Goal: Complete application form

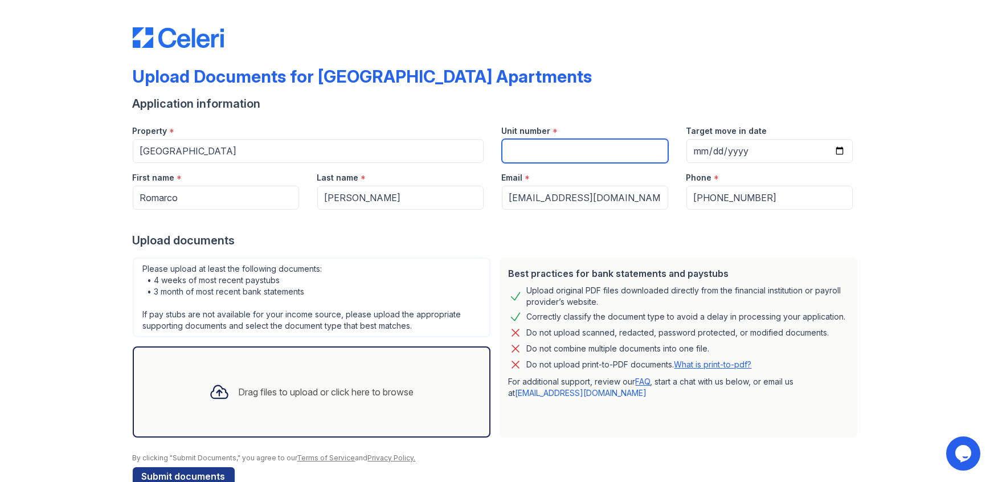
click at [566, 146] on input "Unit number" at bounding box center [585, 151] width 166 height 24
type input "311"
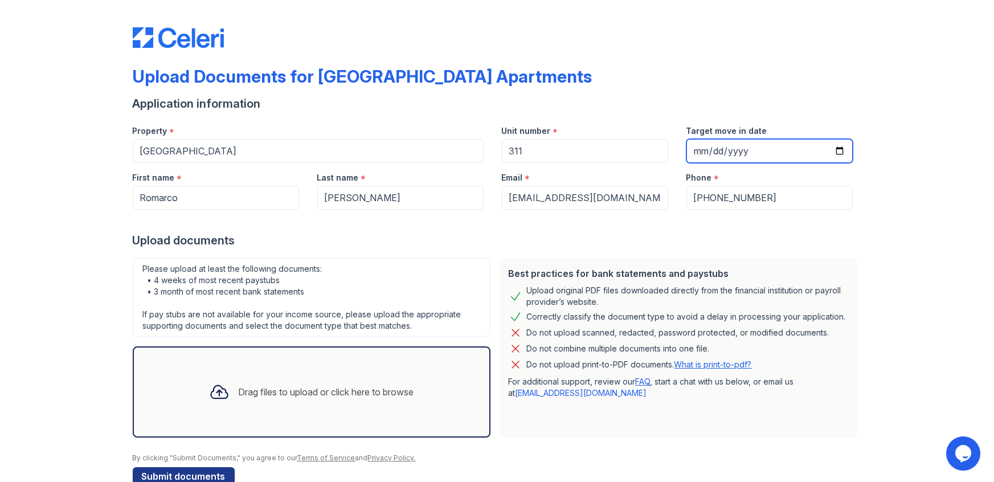
click at [839, 151] on input "Target move in date" at bounding box center [769, 151] width 166 height 24
type input "[DATE]"
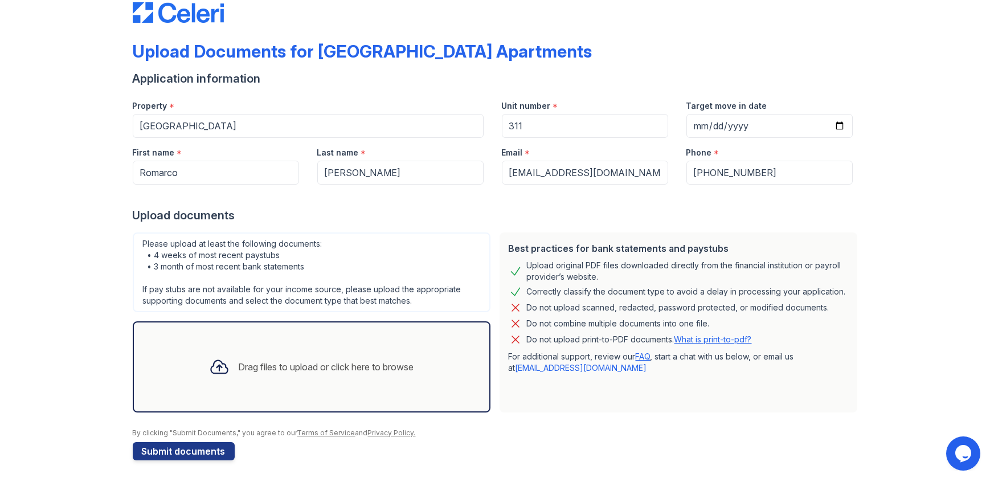
click at [278, 360] on div "Drag files to upload or click here to browse" at bounding box center [326, 367] width 175 height 14
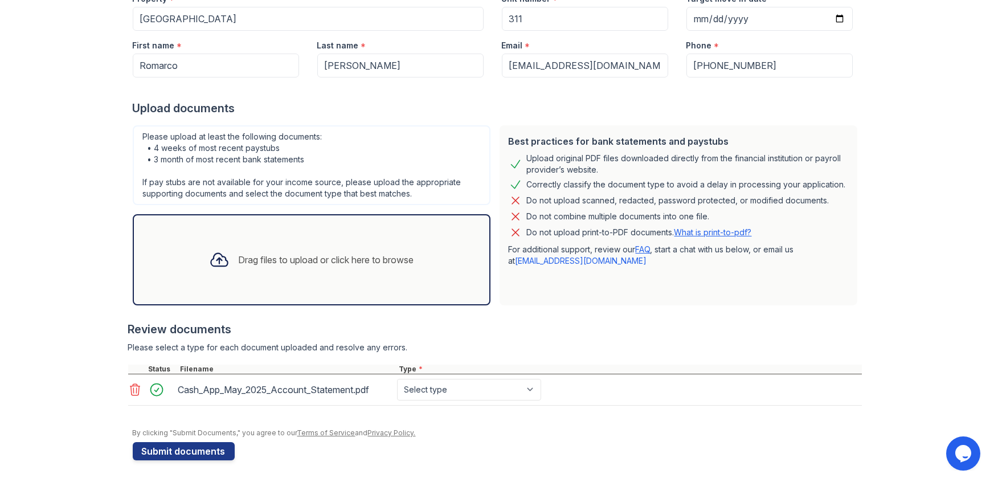
scroll to position [132, 0]
click at [230, 268] on div "Drag files to upload or click here to browse" at bounding box center [311, 260] width 223 height 39
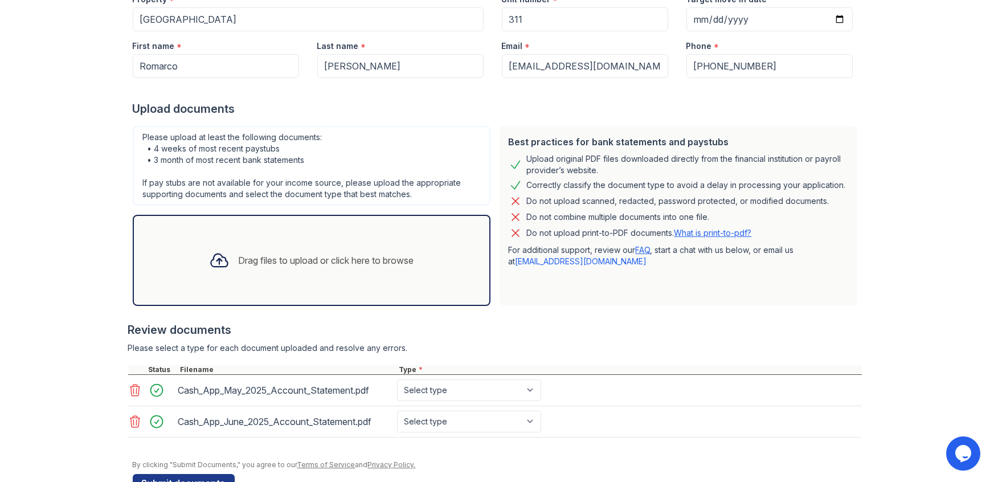
click at [354, 284] on div "Drag files to upload or click here to browse" at bounding box center [312, 260] width 358 height 91
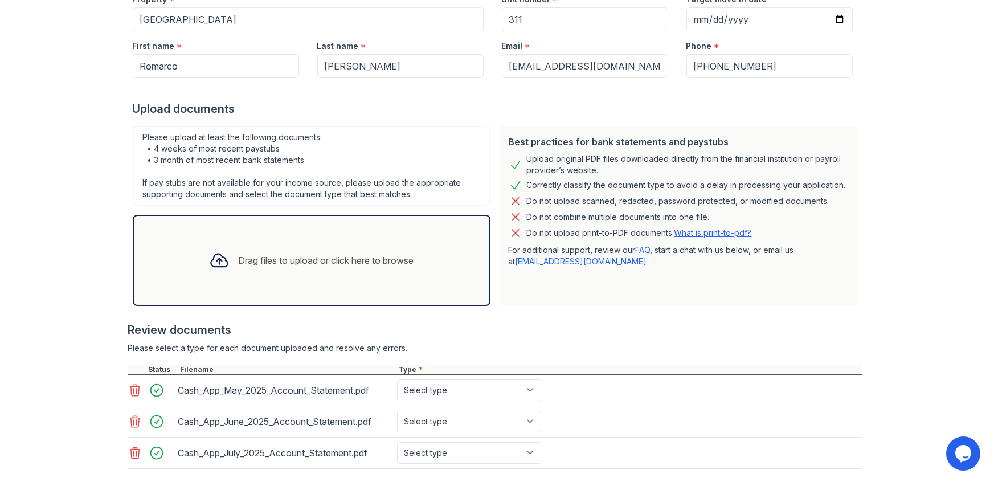
click at [239, 259] on div "Drag files to upload or click here to browse" at bounding box center [326, 260] width 175 height 14
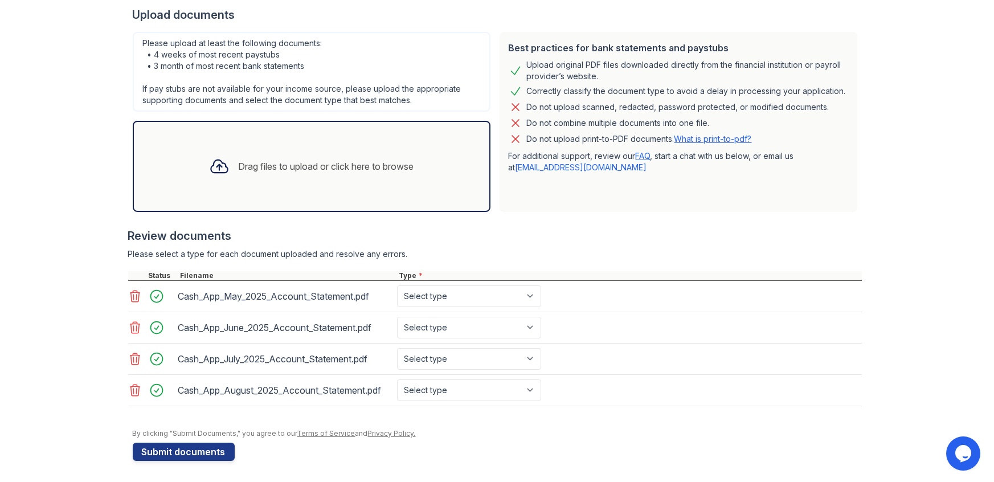
click at [331, 171] on div "Drag files to upload or click here to browse" at bounding box center [326, 166] width 175 height 14
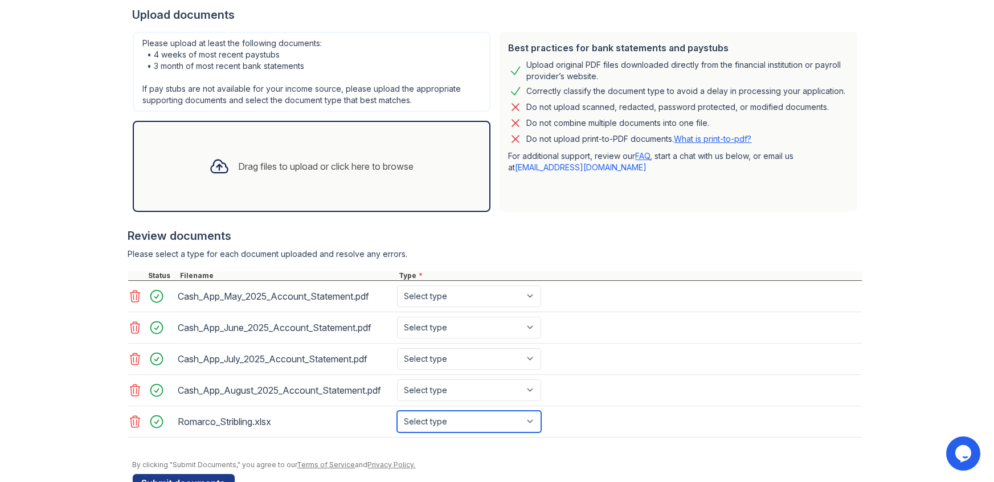
click at [488, 422] on select "Select type Paystub Bank Statement Offer Letter Tax Documents Benefit Award Let…" at bounding box center [469, 422] width 144 height 22
select select "paystub"
click at [397, 411] on select "Select type Paystub Bank Statement Offer Letter Tax Documents Benefit Award Let…" at bounding box center [469, 422] width 144 height 22
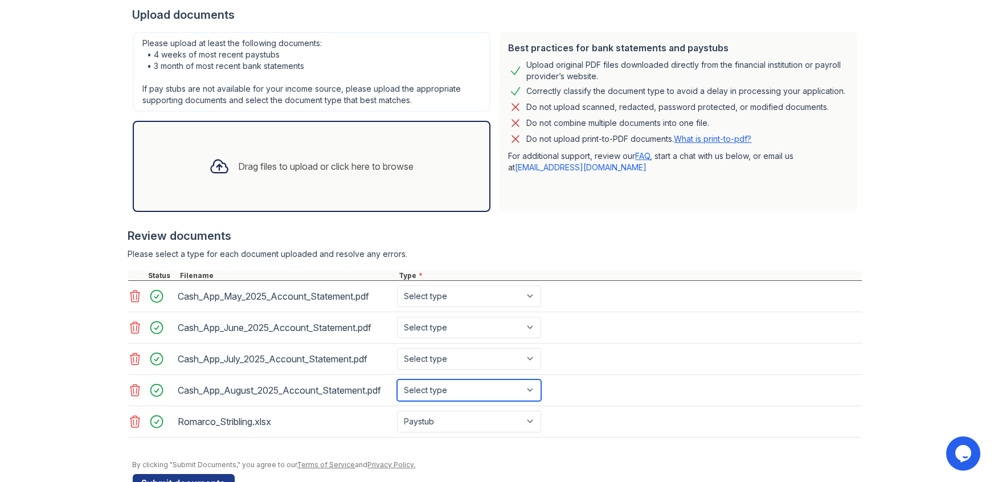
click at [474, 387] on select "Select type Paystub Bank Statement Offer Letter Tax Documents Benefit Award Let…" at bounding box center [469, 390] width 144 height 22
select select "bank_statement"
click at [397, 379] on select "Select type Paystub Bank Statement Offer Letter Tax Documents Benefit Award Let…" at bounding box center [469, 390] width 144 height 22
click at [461, 357] on select "Select type Paystub Bank Statement Offer Letter Tax Documents Benefit Award Let…" at bounding box center [469, 359] width 144 height 22
select select "bank_statement"
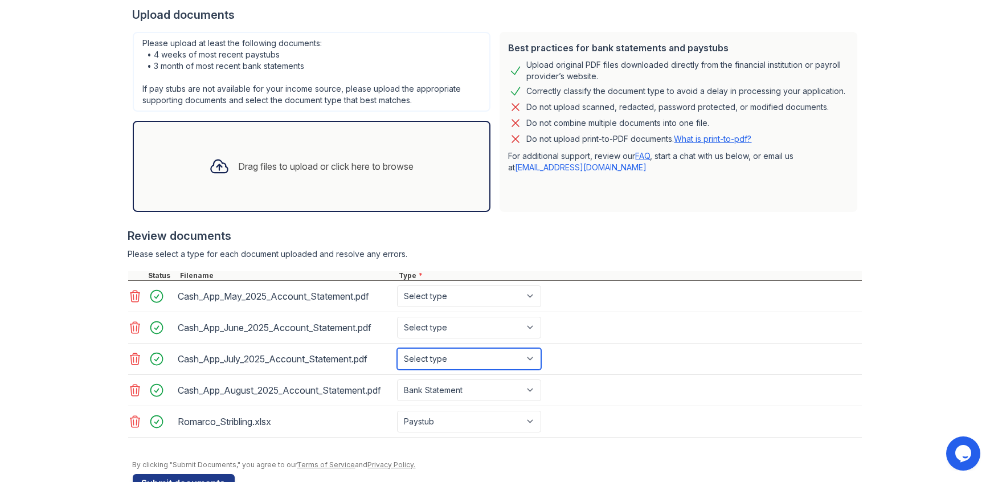
click at [397, 348] on select "Select type Paystub Bank Statement Offer Letter Tax Documents Benefit Award Let…" at bounding box center [469, 359] width 144 height 22
click at [456, 323] on select "Select type Paystub Bank Statement Offer Letter Tax Documents Benefit Award Let…" at bounding box center [469, 328] width 144 height 22
select select "bank_statement"
click at [397, 317] on select "Select type Paystub Bank Statement Offer Letter Tax Documents Benefit Award Let…" at bounding box center [469, 328] width 144 height 22
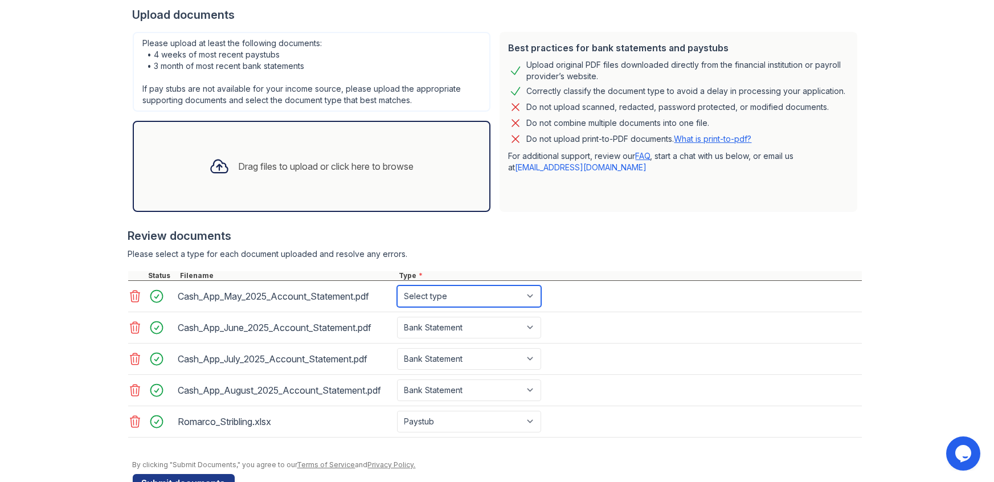
click at [452, 293] on select "Select type Paystub Bank Statement Offer Letter Tax Documents Benefit Award Let…" at bounding box center [469, 296] width 144 height 22
select select "bank_statement"
click at [397, 285] on select "Select type Paystub Bank Statement Offer Letter Tax Documents Benefit Award Let…" at bounding box center [469, 296] width 144 height 22
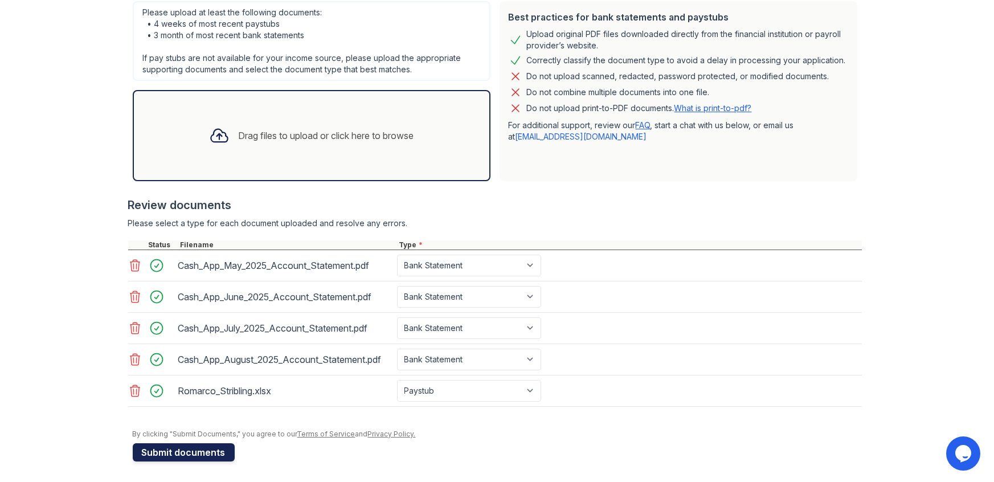
click at [218, 450] on button "Submit documents" at bounding box center [184, 452] width 102 height 18
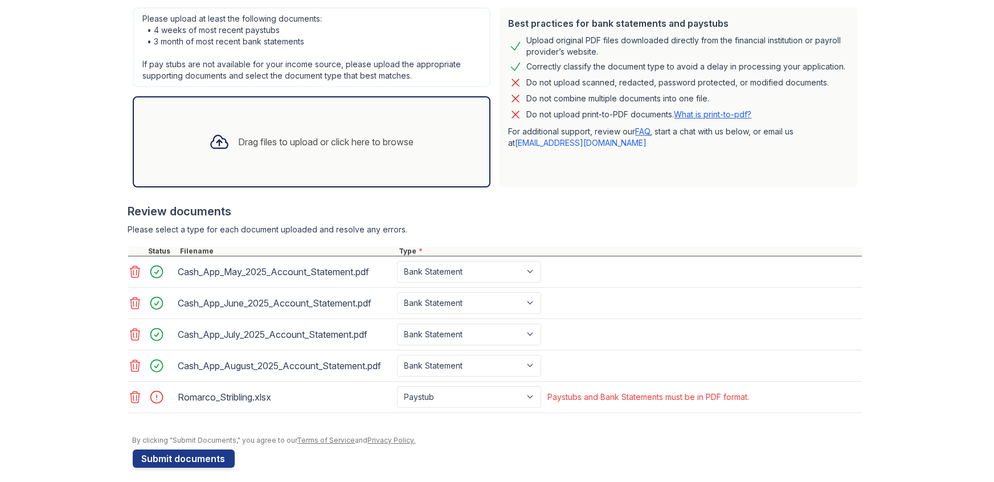
scroll to position [289, 0]
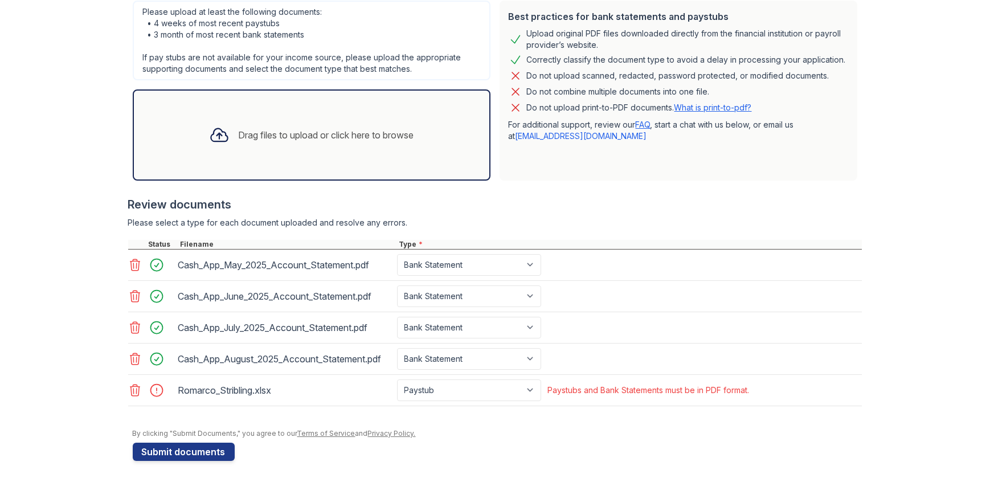
click at [137, 388] on icon at bounding box center [135, 390] width 14 height 14
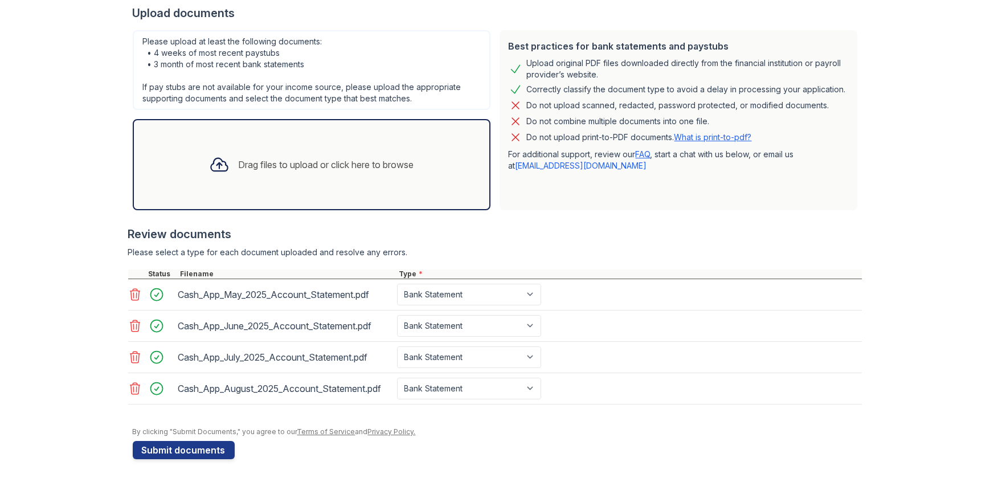
scroll to position [257, 0]
